Goal: Contribute content

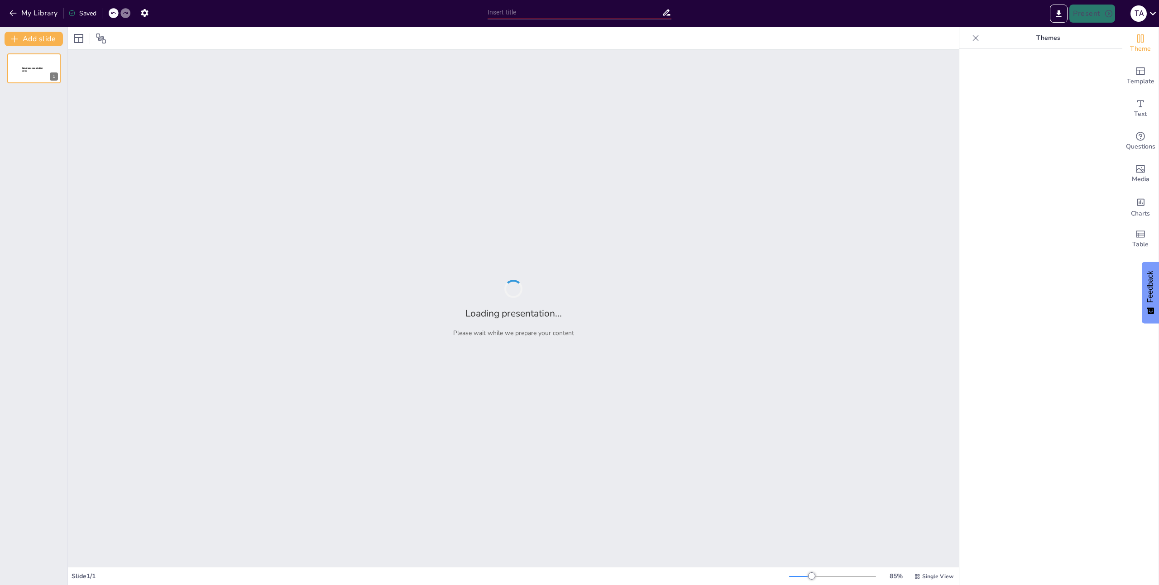
type input "От Казахстана до [GEOGRAPHIC_DATA]: Путь с Hyundai и новыми впечатлениями"
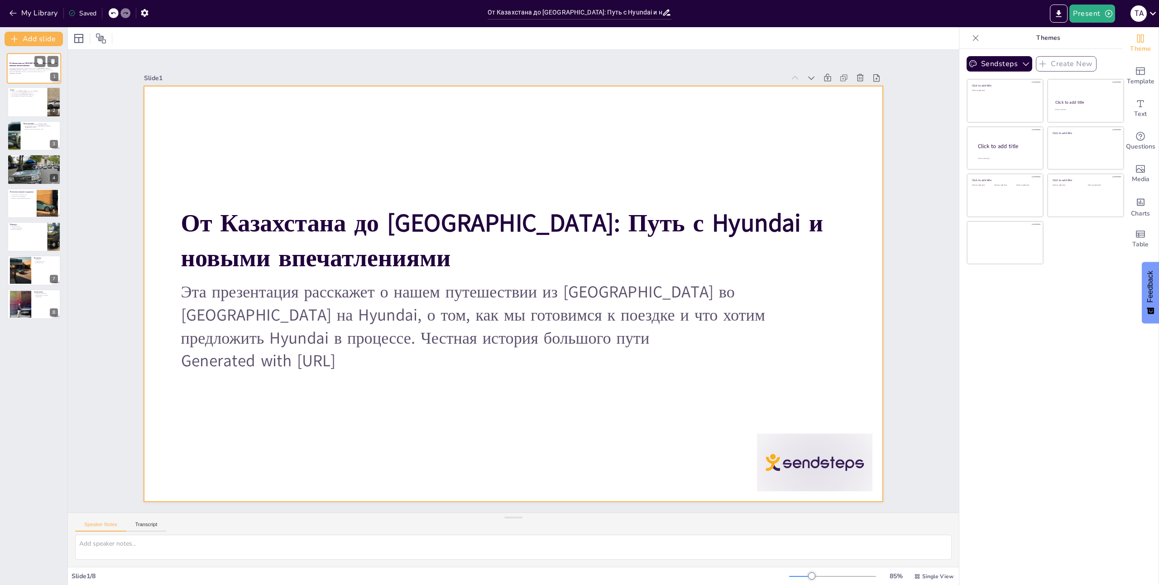
click at [31, 80] on div at bounding box center [34, 68] width 54 height 31
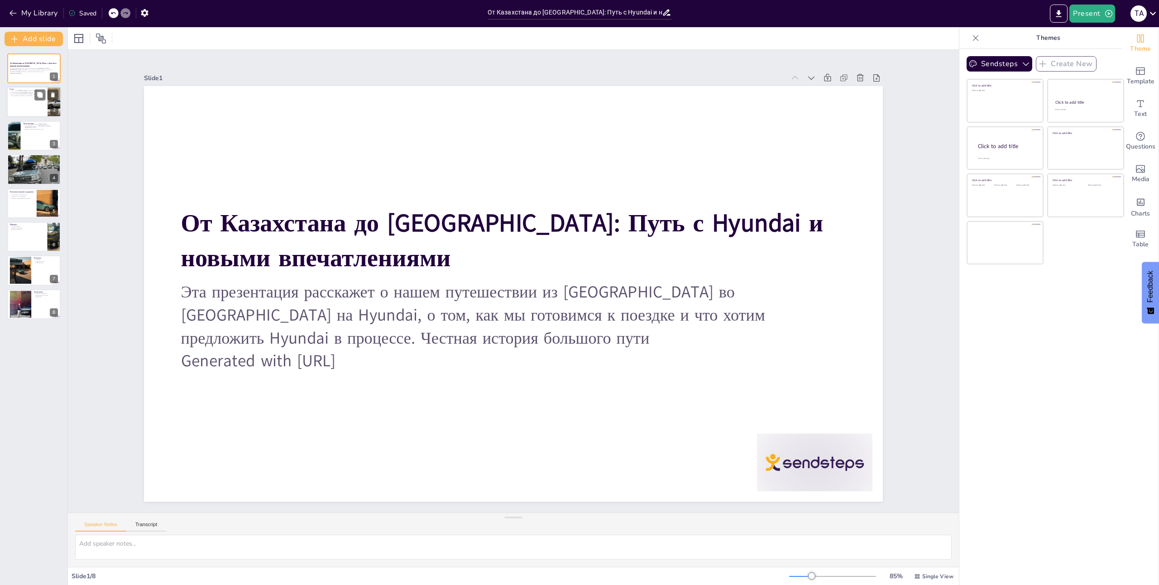
click at [25, 101] on div at bounding box center [34, 102] width 54 height 31
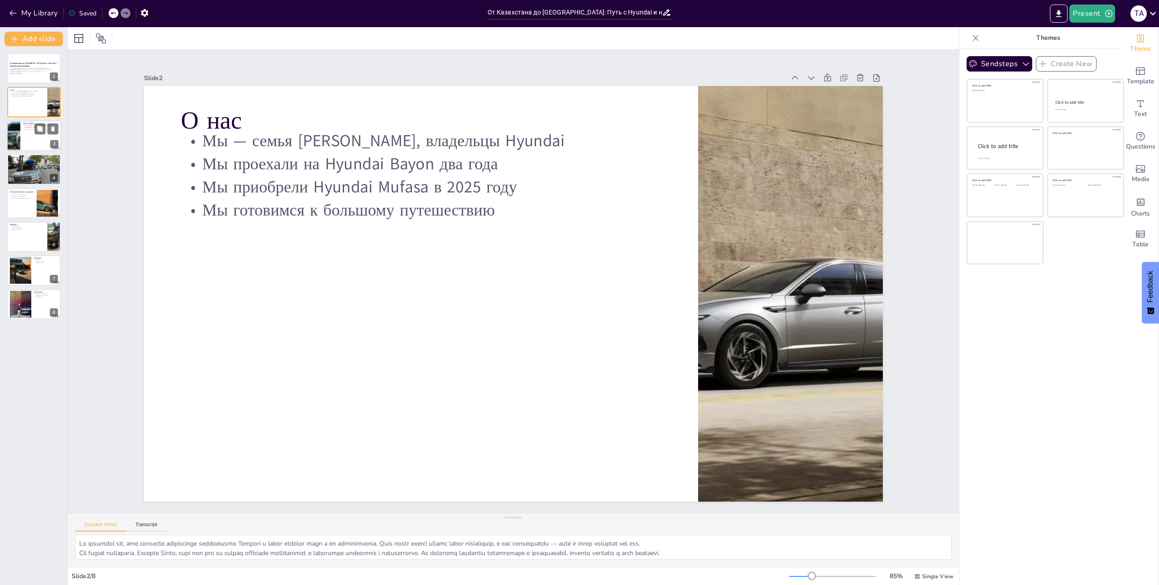
click at [32, 141] on div at bounding box center [34, 135] width 54 height 31
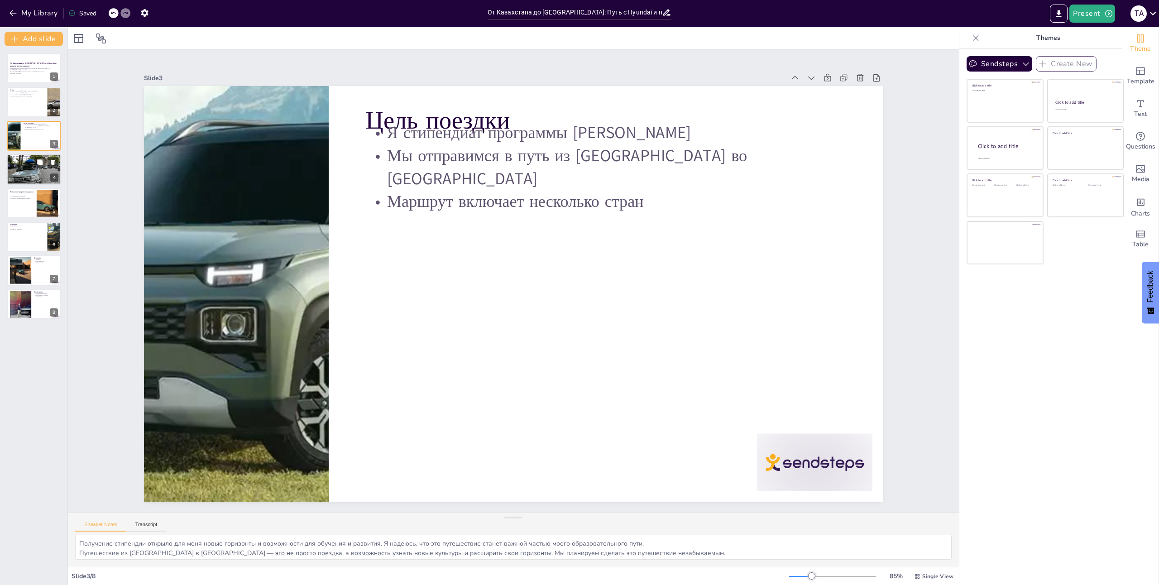
click at [22, 179] on div at bounding box center [34, 169] width 54 height 40
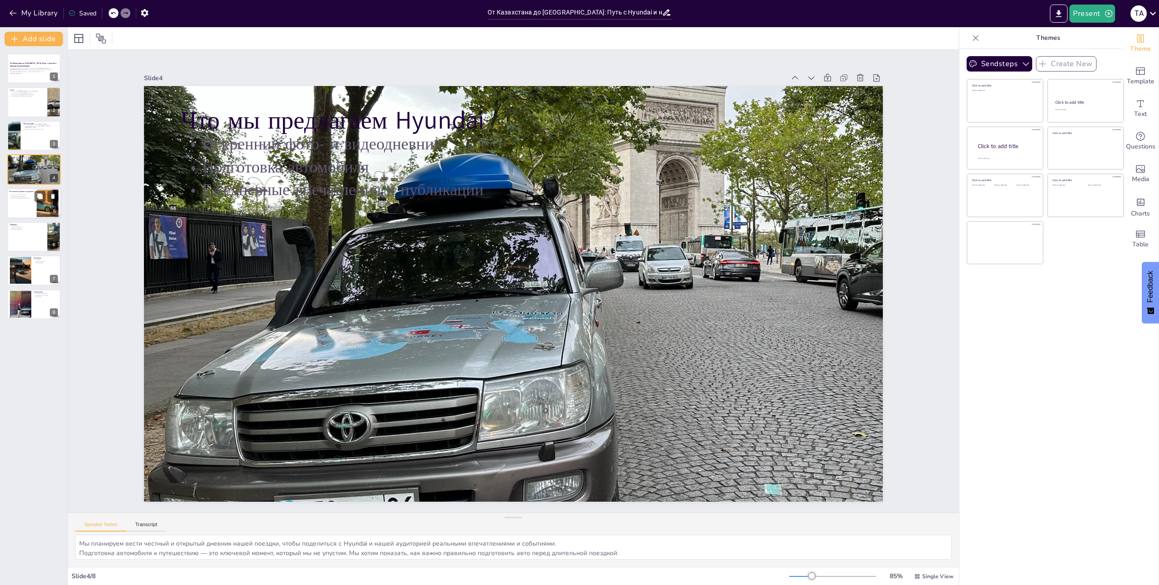
click at [21, 211] on div at bounding box center [34, 203] width 54 height 31
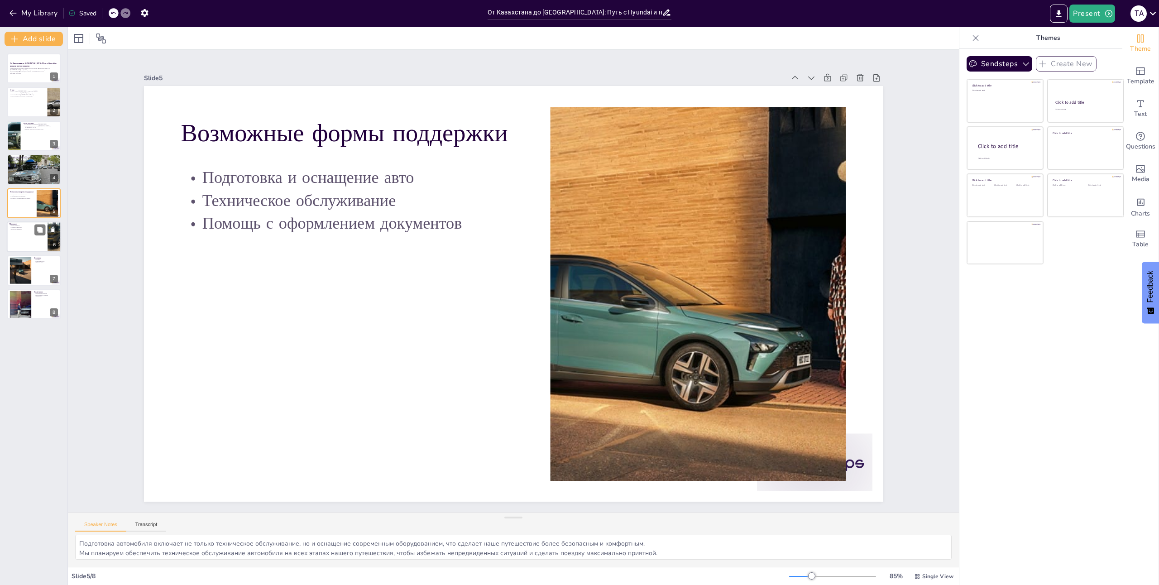
click at [14, 240] on div at bounding box center [34, 236] width 54 height 31
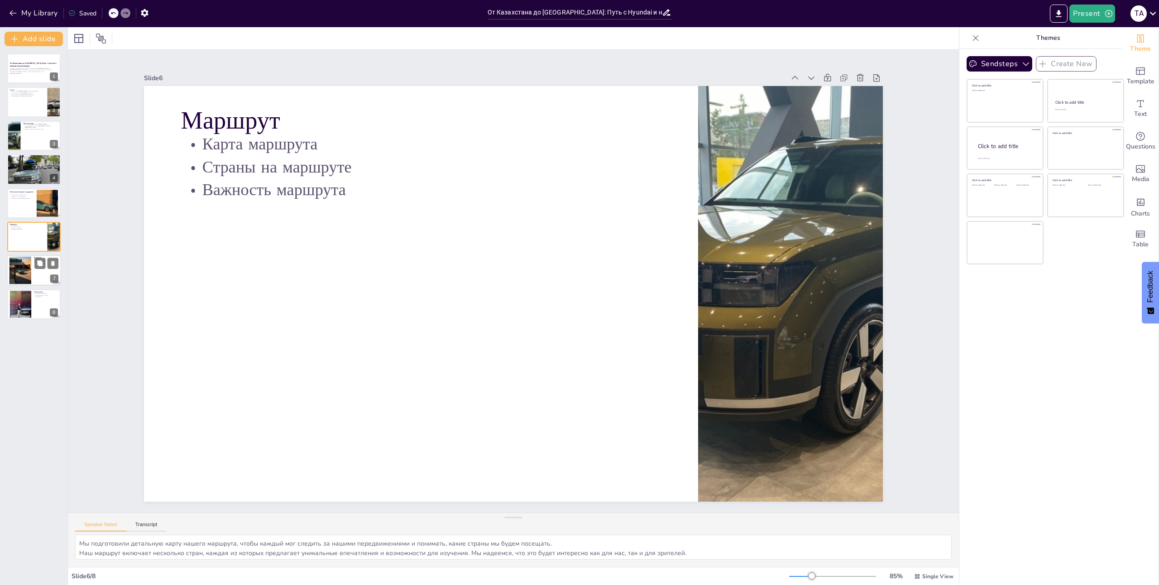
click at [8, 270] on div at bounding box center [34, 270] width 54 height 31
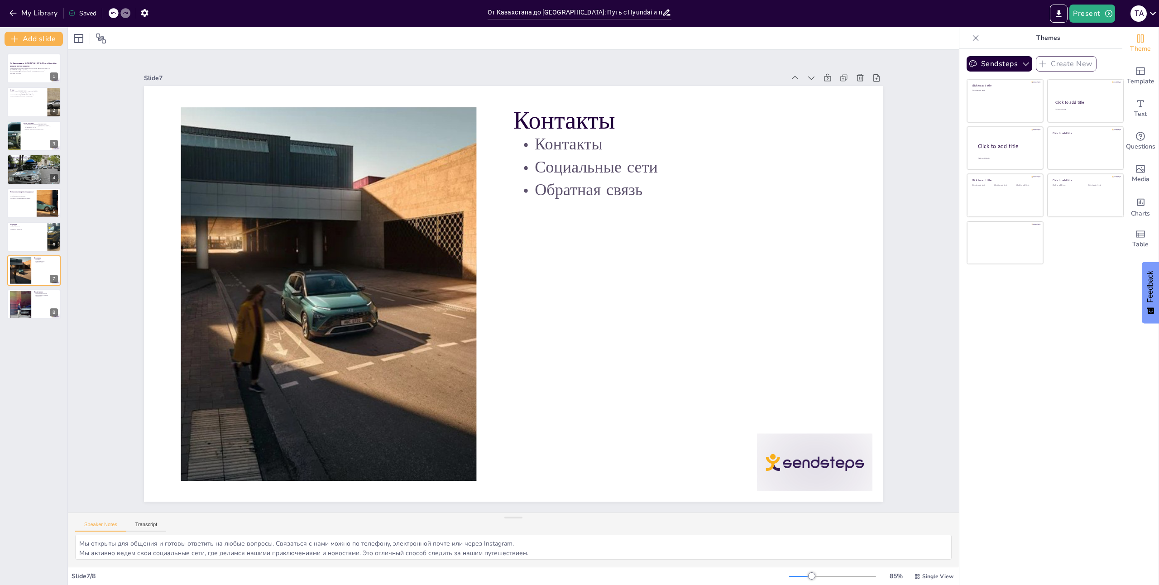
click at [6, 231] on div "От Казахстана до [GEOGRAPHIC_DATA]: Путь с Hyundai и новыми впечатлениями Эта п…" at bounding box center [33, 186] width 67 height 266
click at [10, 189] on div "Возможные формы поддержки" at bounding box center [22, 191] width 24 height 4
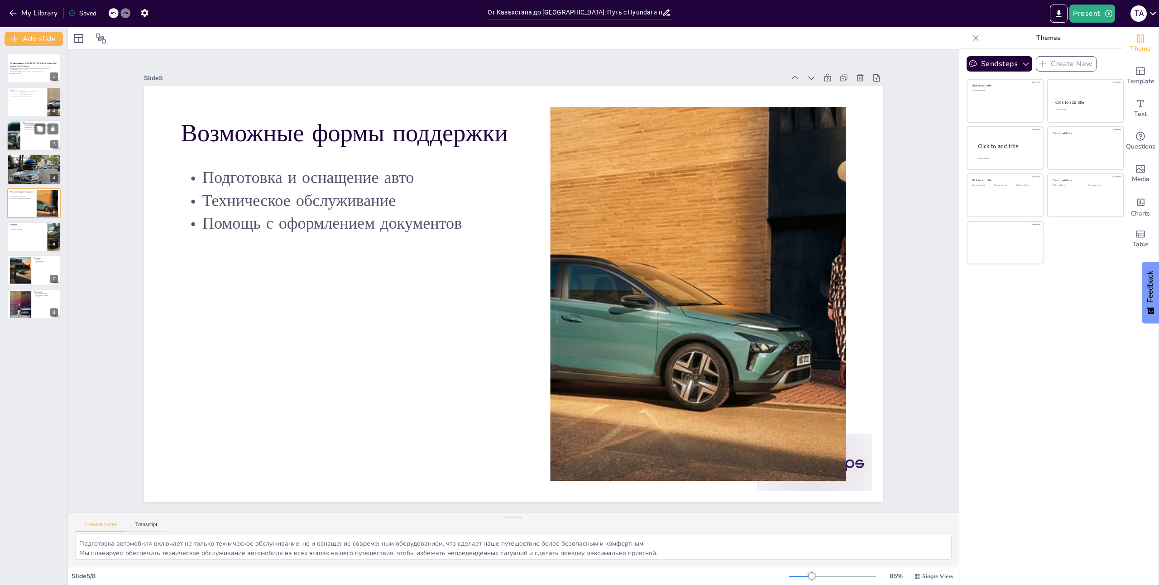
click at [10, 129] on div at bounding box center [13, 135] width 49 height 31
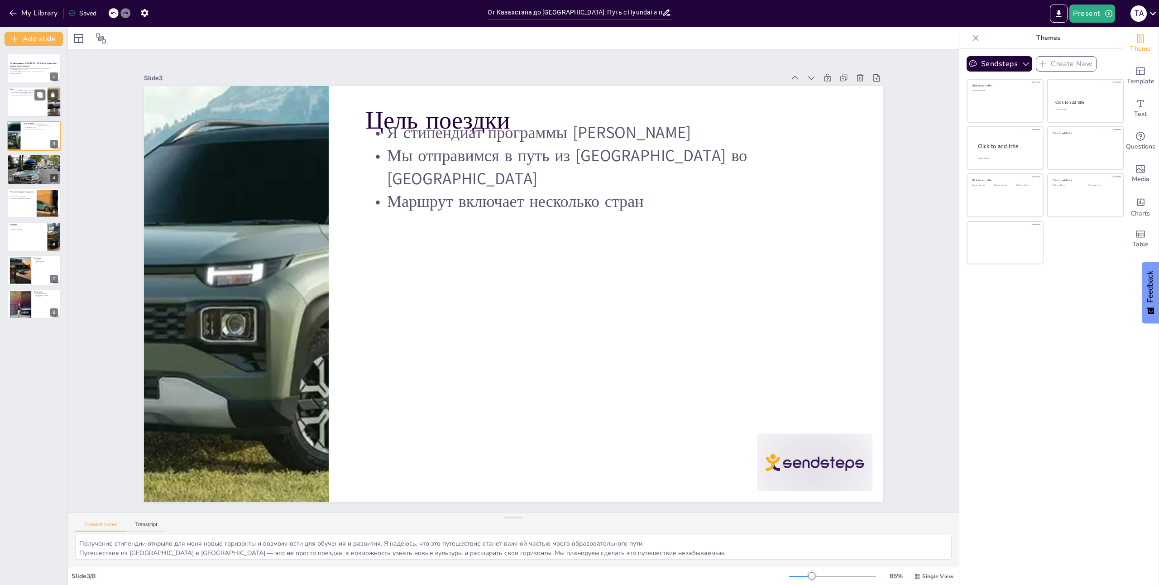
click at [7, 90] on div "О нас Мы — семья [PERSON_NAME], владельцы Hyundai Мы проехали на Hyundai Bayon …" at bounding box center [34, 102] width 54 height 31
type textarea "Lo ipsumdol sit, ame consecte adipiscinge seddoeiusmo Tempori u labor etdolor m…"
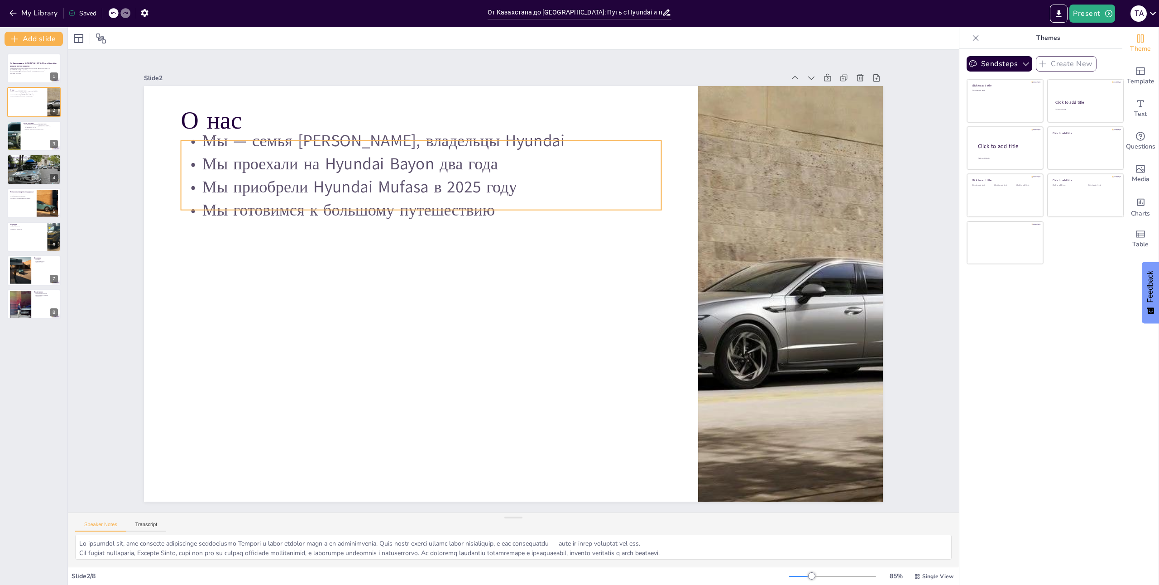
click at [469, 208] on div "О нас Мы — семья [PERSON_NAME], владельцы Hyundai Мы проехали на Hyundai Bayon …" at bounding box center [508, 292] width 844 height 681
